Goal: Task Accomplishment & Management: Complete application form

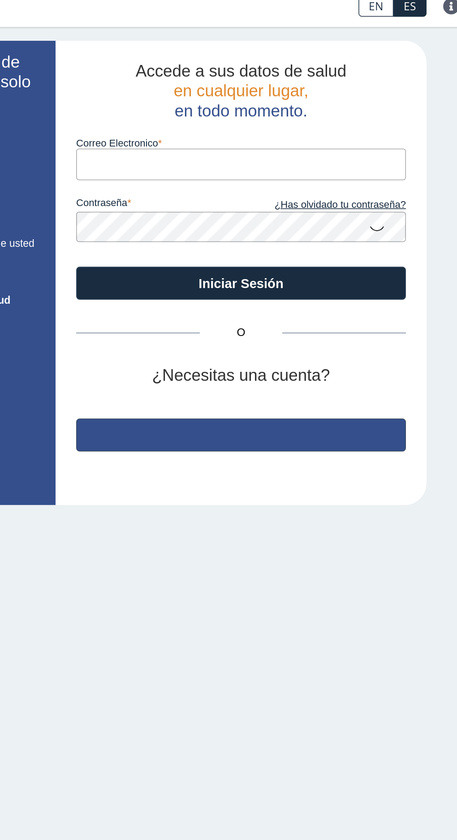
click at [312, 287] on button "Regístrate" at bounding box center [309, 293] width 215 height 22
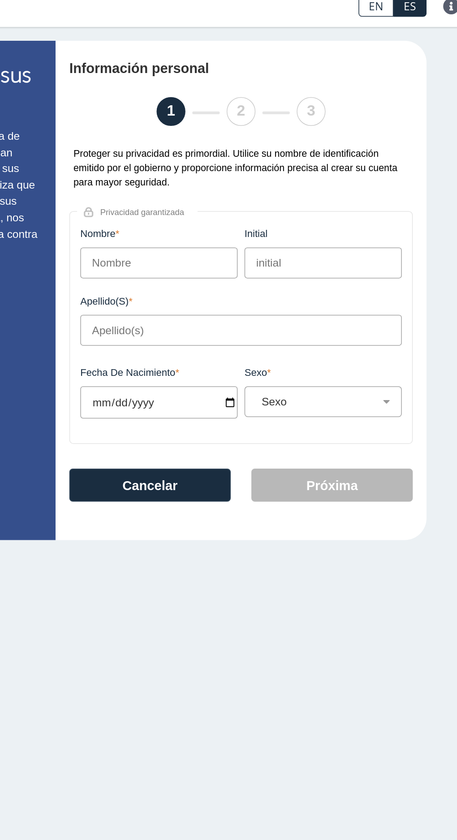
click at [277, 183] on input "Nombre" at bounding box center [255, 181] width 103 height 20
type input "[PERSON_NAME]"
click at [295, 227] on input "Apellido(s)" at bounding box center [309, 225] width 210 height 20
click at [307, 229] on input "Apellido(s)" at bounding box center [309, 225] width 210 height 20
type input "[PERSON_NAME]"
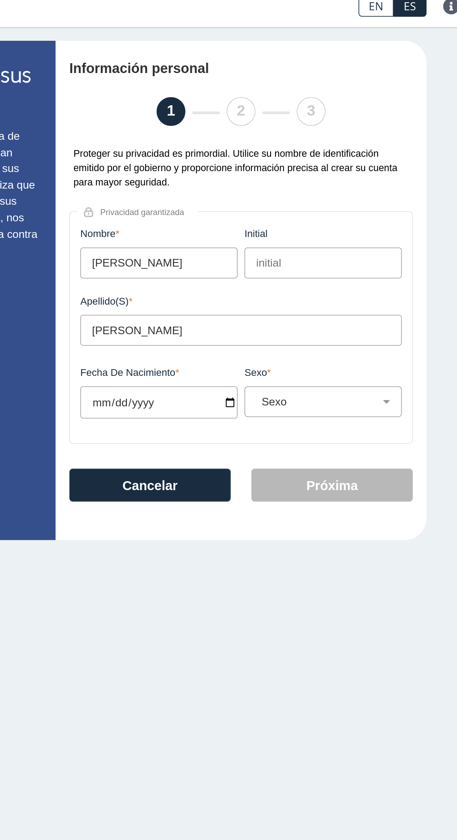
click at [284, 277] on input "Fecha de Nacimiento" at bounding box center [255, 271] width 103 height 21
type input "[DATE]"
click at [381, 275] on select "Sexo Masculino Femenino" at bounding box center [366, 271] width 95 height 9
select select "F"
click at [319, 268] on select "Sexo Masculino Femenino" at bounding box center [366, 271] width 95 height 9
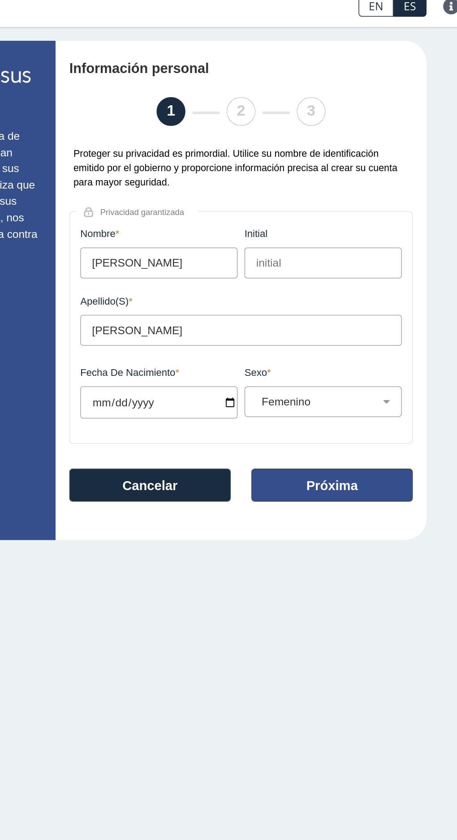
click at [378, 324] on button "Próxima" at bounding box center [368, 326] width 105 height 22
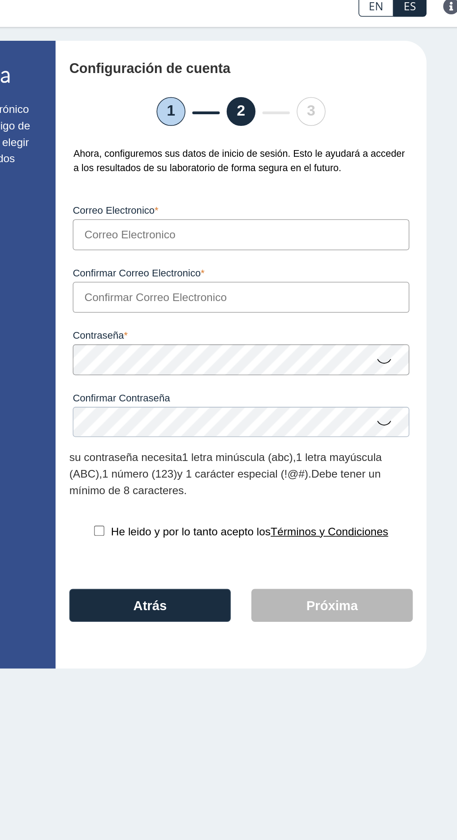
click at [380, 164] on input "Correo Electronico" at bounding box center [309, 162] width 220 height 20
type input "[EMAIL_ADDRESS][DOMAIN_NAME]"
click at [357, 204] on input "Confirmar Correo Electronico" at bounding box center [309, 203] width 220 height 20
type input "[EMAIL_ADDRESS][DOMAIN_NAME]"
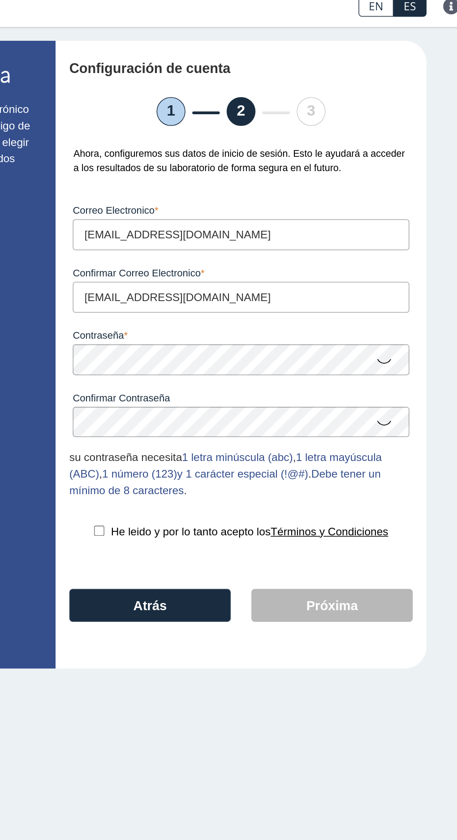
click at [401, 248] on icon at bounding box center [402, 244] width 11 height 17
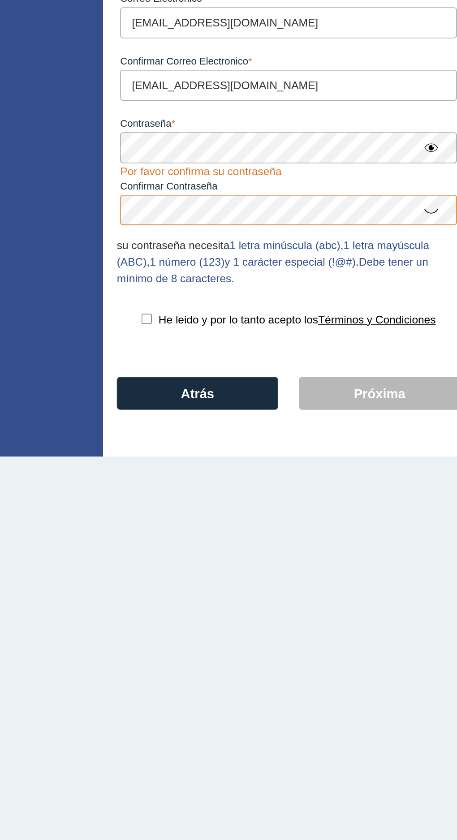
click at [401, 289] on icon at bounding box center [402, 284] width 11 height 17
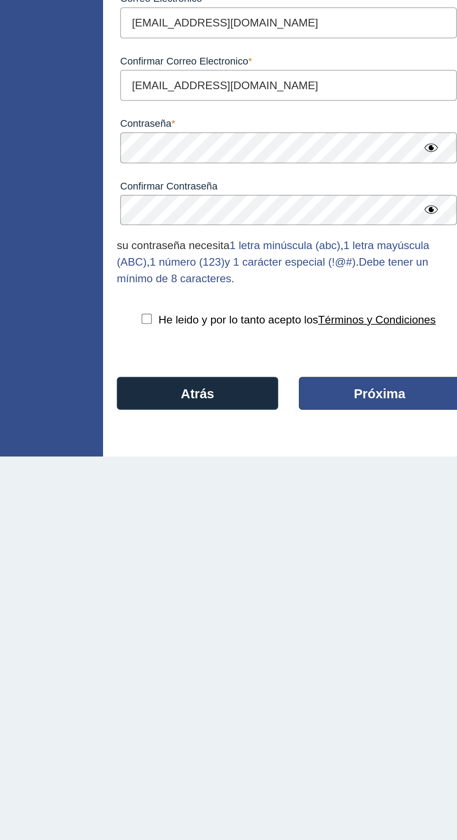
click at [373, 406] on button "Próxima" at bounding box center [368, 404] width 105 height 22
click at [375, 401] on button "Next" at bounding box center [368, 404] width 105 height 22
click at [217, 357] on input "checkbox" at bounding box center [216, 355] width 7 height 7
checkbox input "true"
click at [372, 415] on button "Next" at bounding box center [368, 404] width 105 height 22
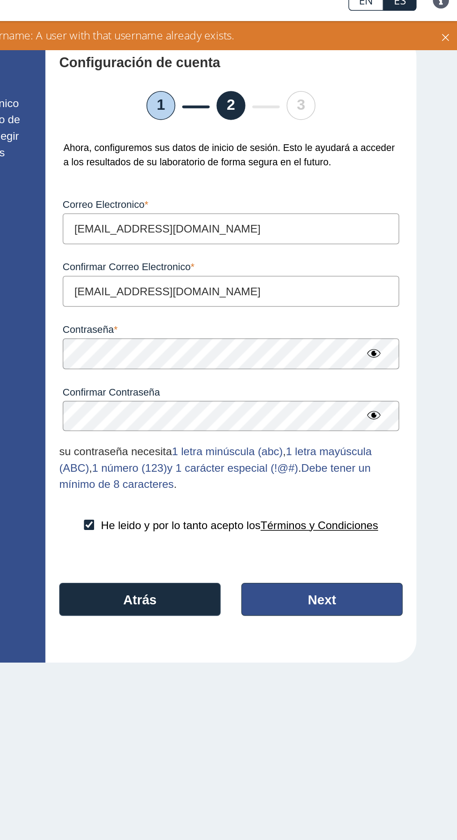
click at [369, 397] on button "Next" at bounding box center [368, 404] width 105 height 22
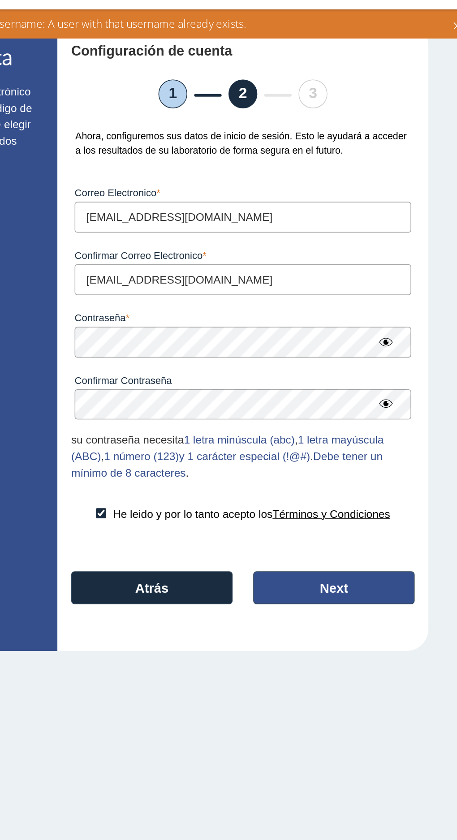
click at [376, 401] on button "Next" at bounding box center [368, 404] width 105 height 22
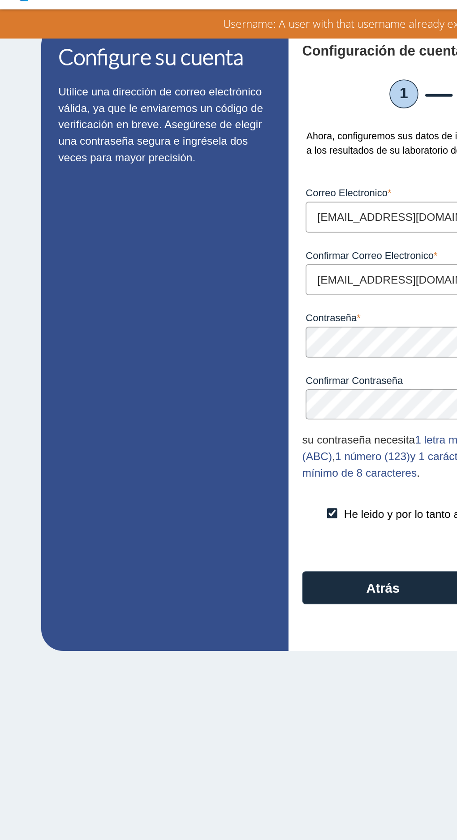
select select "F"
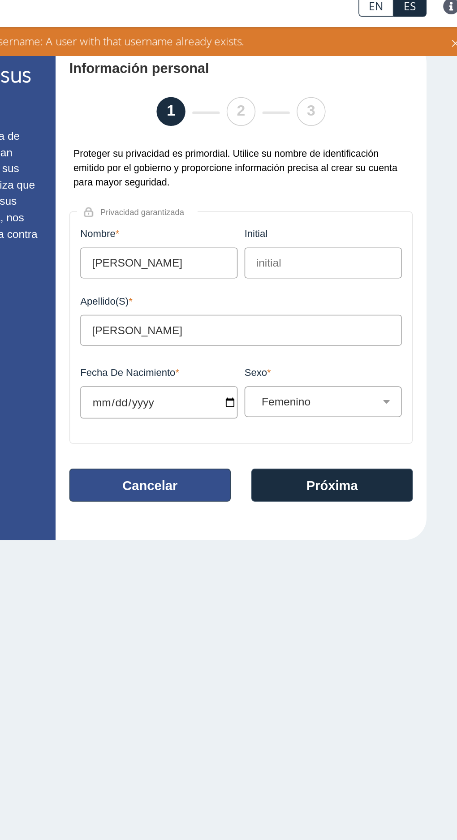
click at [279, 335] on button "Cancelar" at bounding box center [249, 326] width 105 height 22
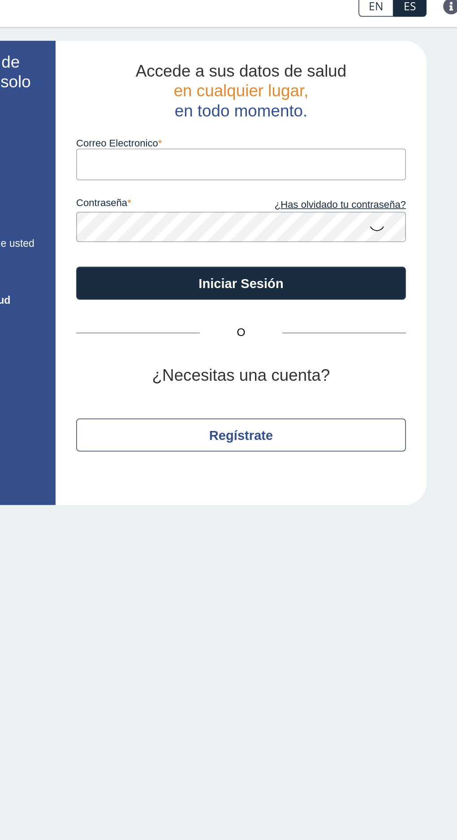
click at [342, 118] on input "Correo Electronico" at bounding box center [309, 116] width 215 height 20
type input "[EMAIL_ADDRESS][DOMAIN_NAME]"
click at [202, 183] on button "Iniciar Sesión" at bounding box center [309, 194] width 215 height 22
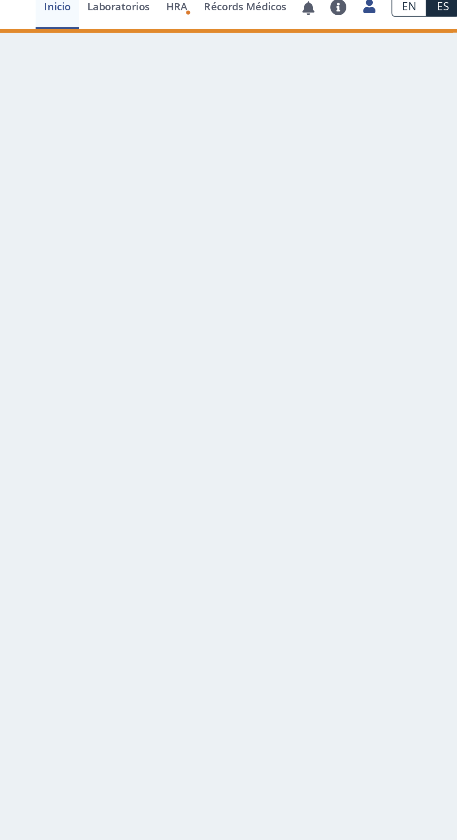
scroll to position [1, 0]
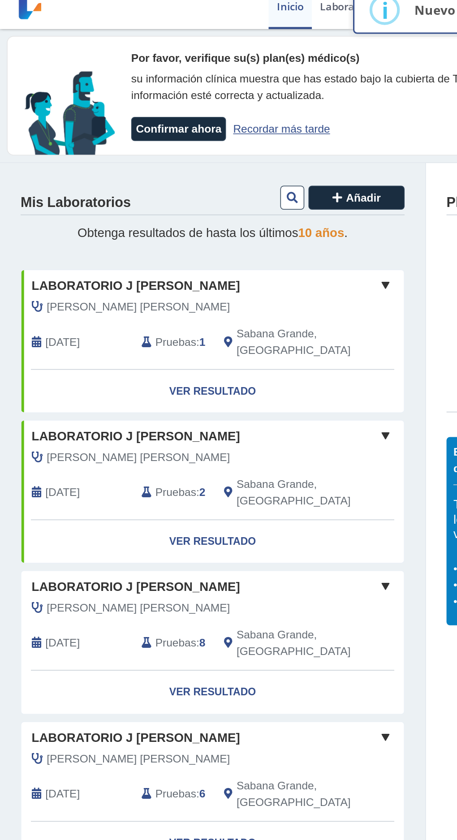
click at [134, 259] on link "Ver Resultado" at bounding box center [139, 264] width 250 height 28
